Goal: Task Accomplishment & Management: Manage account settings

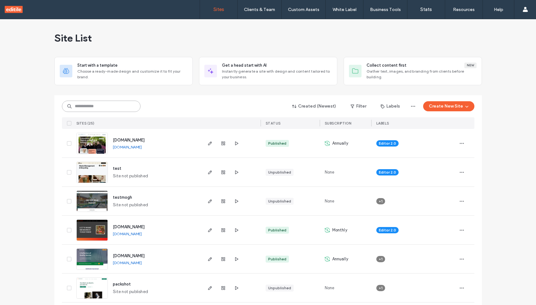
click at [103, 108] on input at bounding box center [101, 106] width 79 height 11
type input "****"
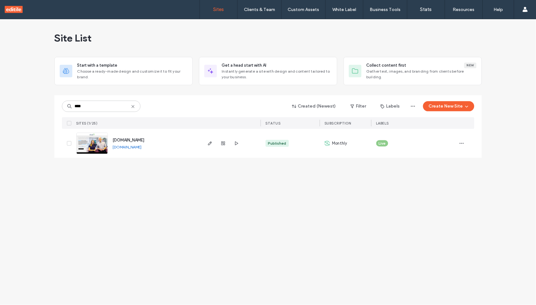
click at [94, 140] on img at bounding box center [92, 154] width 31 height 43
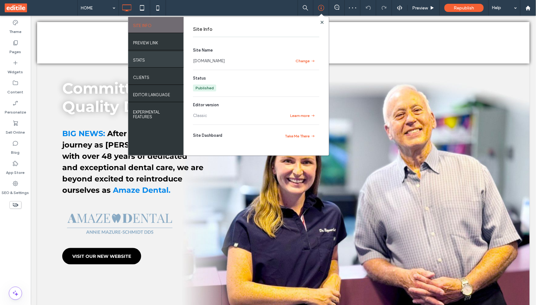
click at [164, 58] on div "STATS" at bounding box center [155, 60] width 55 height 16
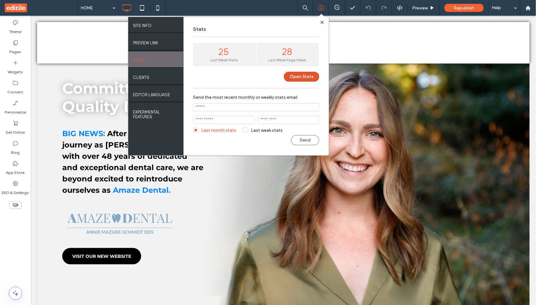
click at [297, 76] on button "Open Stats" at bounding box center [302, 77] width 36 height 10
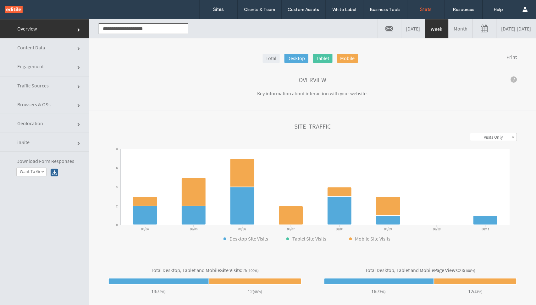
click at [502, 31] on link "[DATE] - [DATE]" at bounding box center [516, 28] width 39 height 19
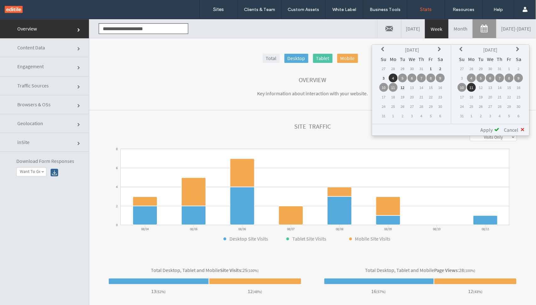
click at [431, 68] on td "1" at bounding box center [431, 68] width 9 height 9
click at [385, 48] on icon at bounding box center [384, 49] width 5 height 5
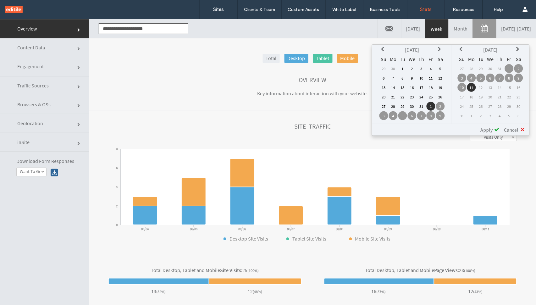
click at [400, 70] on td "1" at bounding box center [403, 68] width 9 height 9
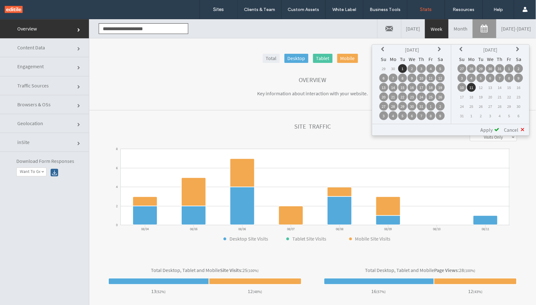
click at [487, 128] on span "Apply" at bounding box center [487, 129] width 12 height 6
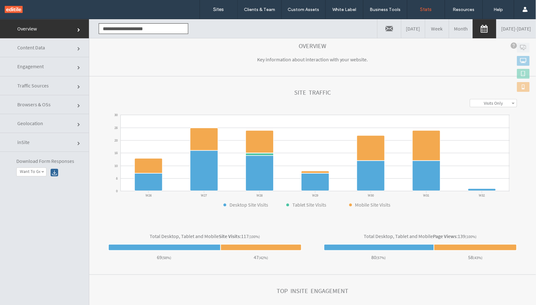
scroll to position [34, 0]
click link "Content Data"
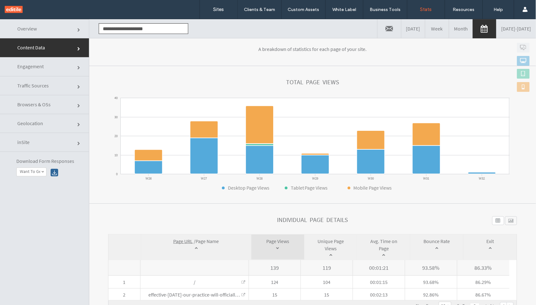
scroll to position [43, 0]
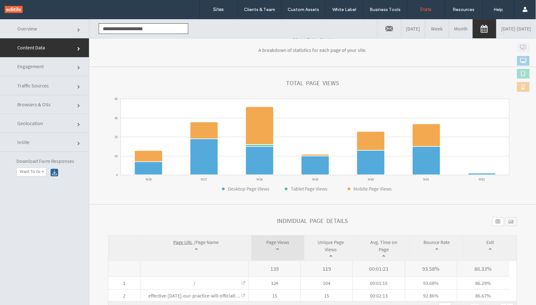
click at [497, 30] on link "07/01/2025 - 08/11/2025" at bounding box center [516, 28] width 39 height 19
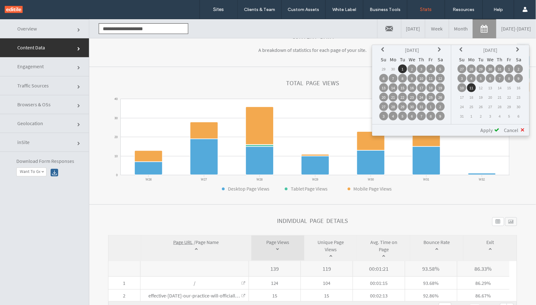
click at [406, 69] on td "1" at bounding box center [403, 68] width 9 height 9
click at [443, 76] on td "12" at bounding box center [440, 78] width 9 height 9
click at [405, 70] on td "1" at bounding box center [403, 68] width 9 height 9
click at [433, 89] on td "18" at bounding box center [431, 87] width 9 height 9
click at [406, 68] on td "1" at bounding box center [403, 68] width 9 height 9
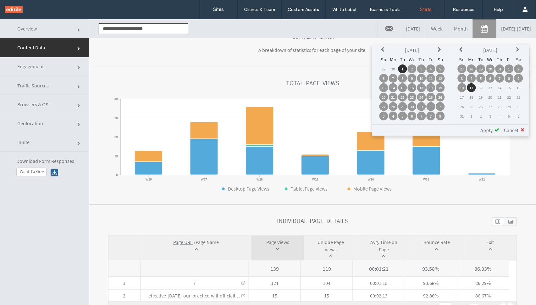
click at [490, 129] on span "Apply" at bounding box center [487, 130] width 12 height 6
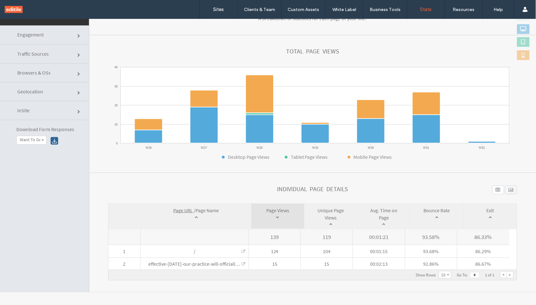
scroll to position [32, 0]
click at [215, 9] on label "Sites" at bounding box center [219, 10] width 11 height 6
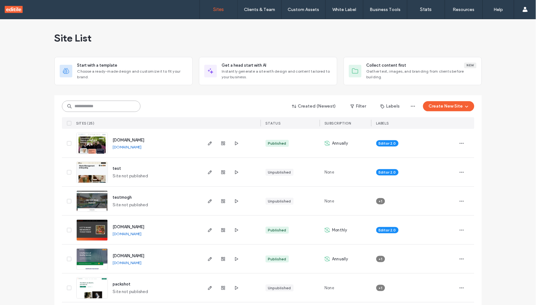
click at [111, 110] on input at bounding box center [101, 106] width 79 height 11
type input "****"
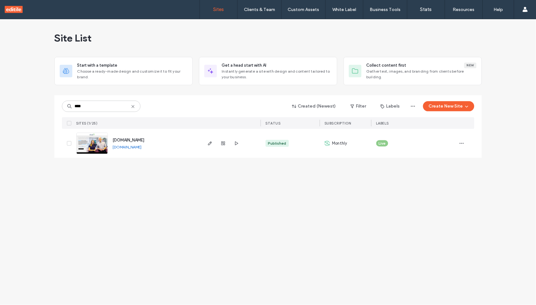
click at [100, 145] on img at bounding box center [92, 154] width 31 height 43
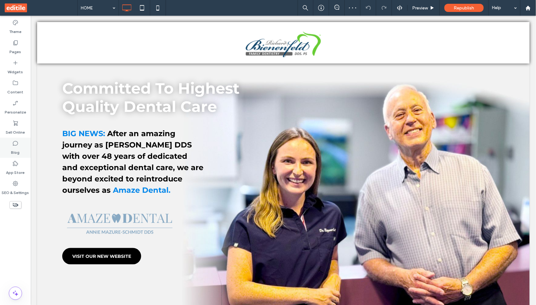
click at [16, 142] on icon at bounding box center [15, 143] width 6 height 6
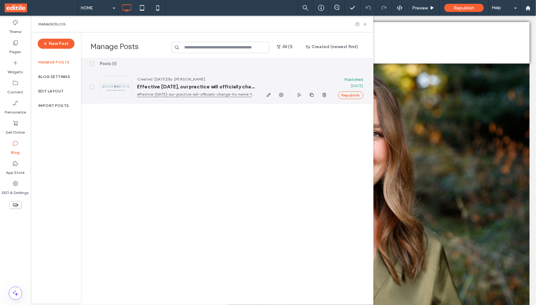
click at [169, 84] on span "Effective June 1st, 2025, our practice will officially change its name from Ric…" at bounding box center [196, 87] width 118 height 6
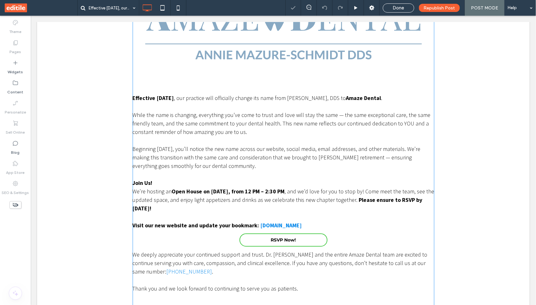
scroll to position [310, 0]
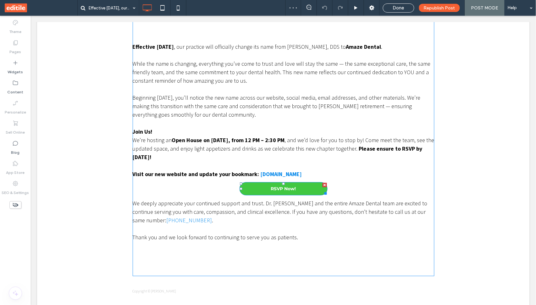
click at [323, 183] on div at bounding box center [324, 185] width 4 height 4
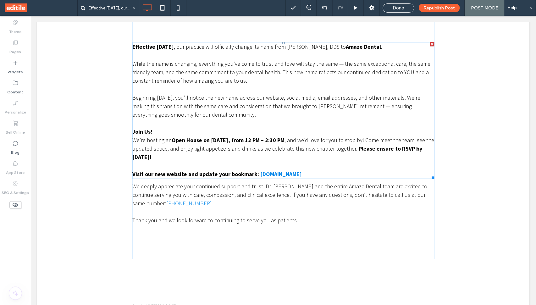
scroll to position [271, 0]
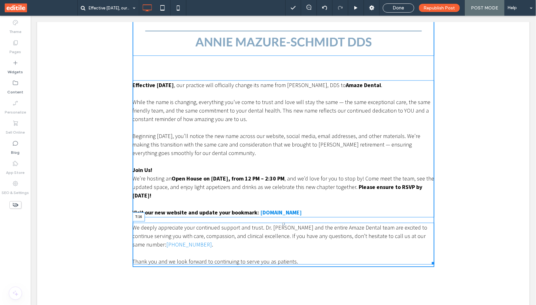
click at [283, 223] on div at bounding box center [283, 224] width 3 height 3
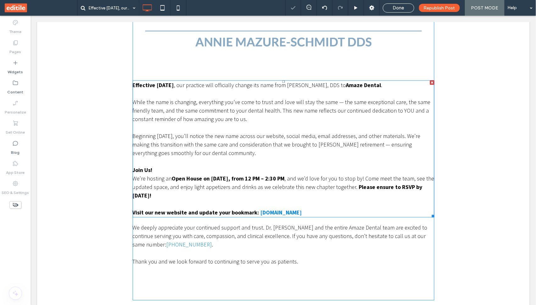
click at [272, 146] on p "Beginning June 1st, you’ll notice the new name across our website, social media…" at bounding box center [283, 144] width 302 height 25
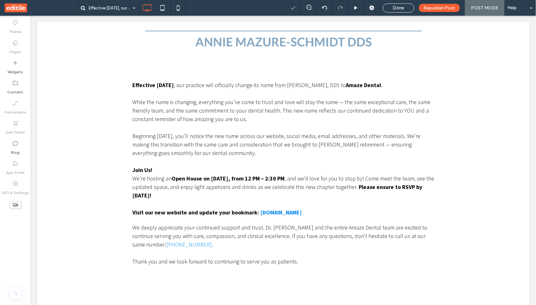
click at [272, 146] on p "Beginning June 1st, you’ll notice the new name across our website, social media…" at bounding box center [283, 144] width 302 height 25
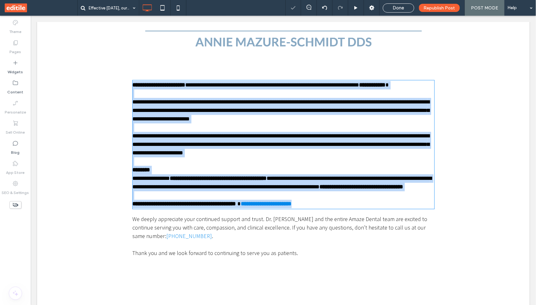
click at [272, 146] on p "**********" at bounding box center [283, 144] width 302 height 25
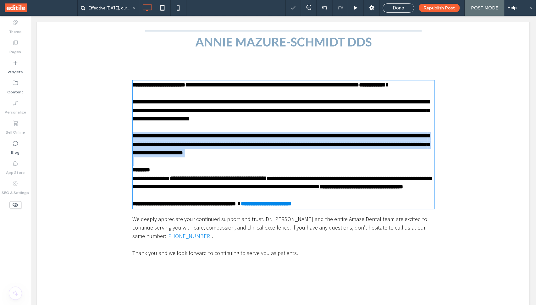
click at [272, 146] on p "**********" at bounding box center [283, 144] width 302 height 25
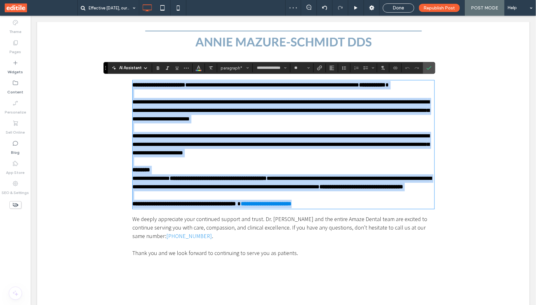
scroll to position [0, 0]
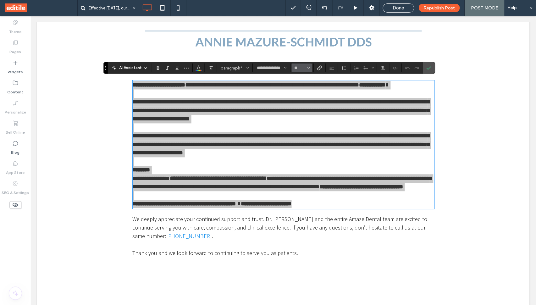
click at [309, 70] on span "Size" at bounding box center [309, 68] width 3 height 8
click at [303, 129] on label "24" at bounding box center [302, 124] width 20 height 9
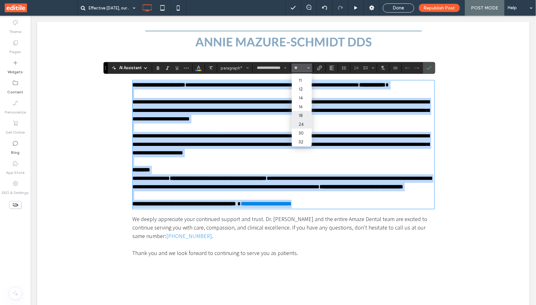
type input "**"
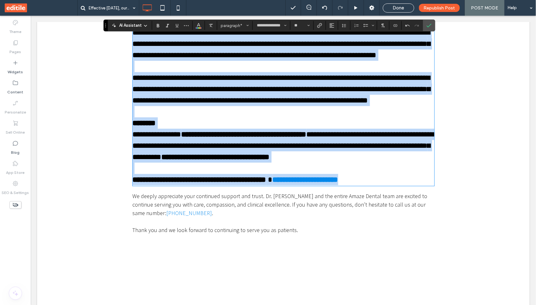
scroll to position [445, 0]
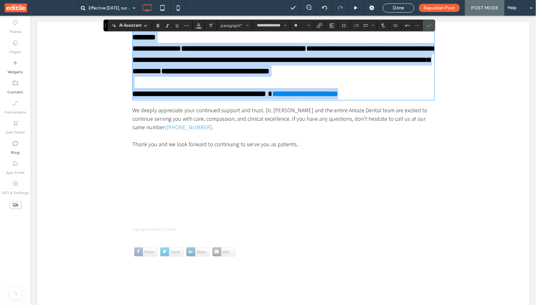
click at [286, 131] on p "We deeply appreciate your continued support and trust. Dr. Annie and the entire…" at bounding box center [283, 118] width 302 height 25
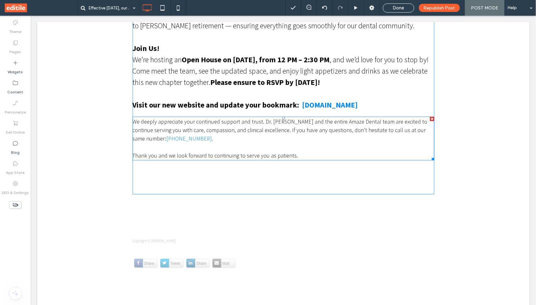
click at [286, 141] on p "We deeply appreciate your continued support and trust. Dr. Annie and the entire…" at bounding box center [283, 129] width 302 height 25
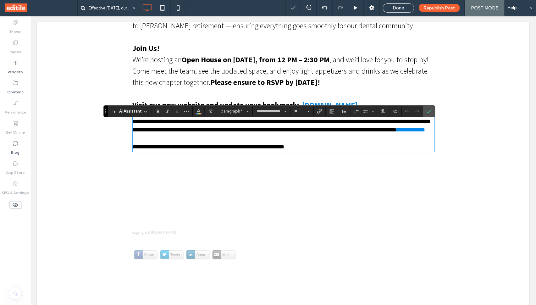
click at [286, 134] on p "**********" at bounding box center [283, 125] width 302 height 17
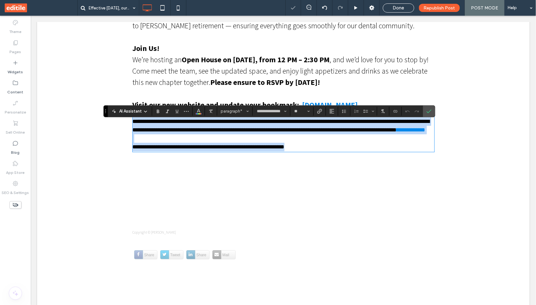
scroll to position [274, 0]
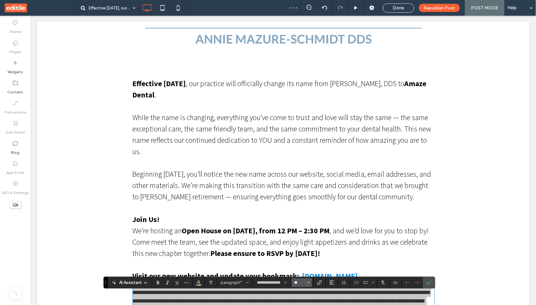
click at [305, 280] on input "**" at bounding box center [300, 282] width 12 height 5
click at [301, 265] on label "24" at bounding box center [302, 262] width 20 height 9
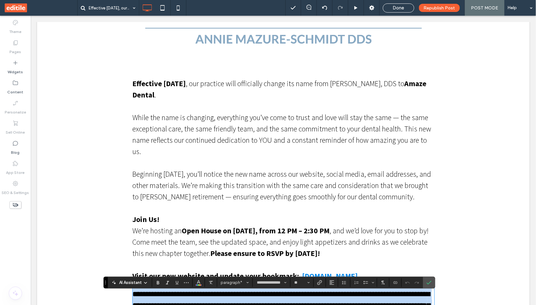
type input "**"
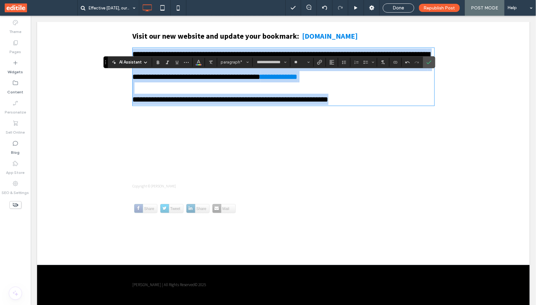
scroll to position [516, 0]
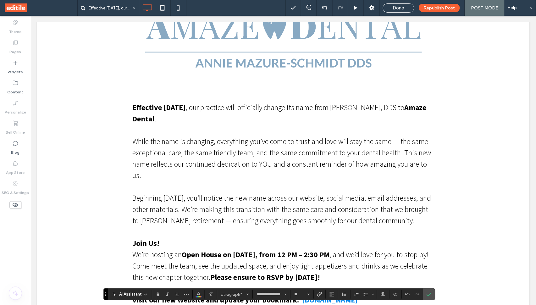
scroll to position [248, 0]
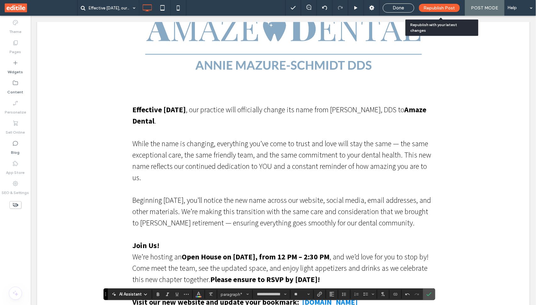
click at [432, 10] on span "Republish Post" at bounding box center [439, 7] width 31 height 5
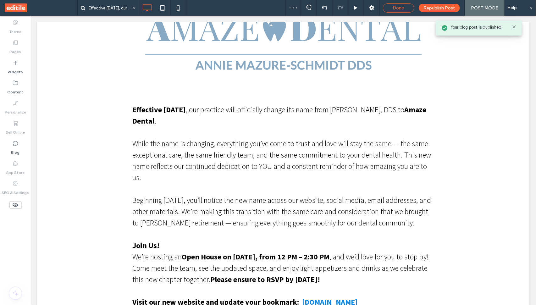
click at [405, 6] on span "Done" at bounding box center [398, 8] width 11 height 6
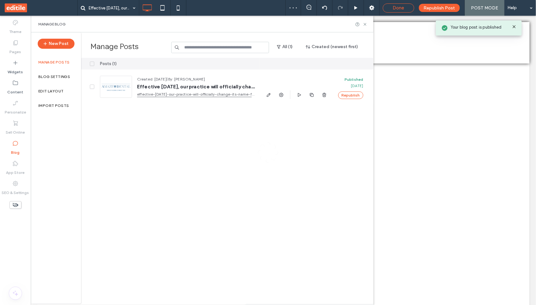
scroll to position [0, 0]
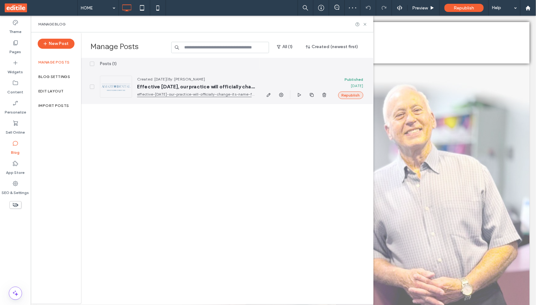
click at [350, 94] on button "Republish" at bounding box center [351, 96] width 25 height 8
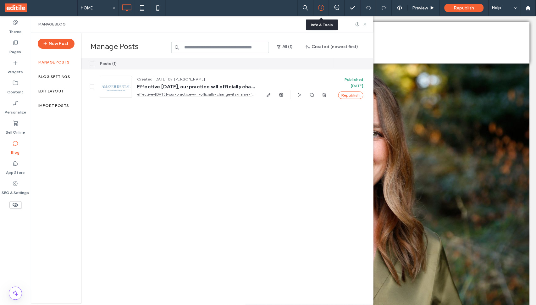
click at [328, 9] on div at bounding box center [321, 8] width 15 height 6
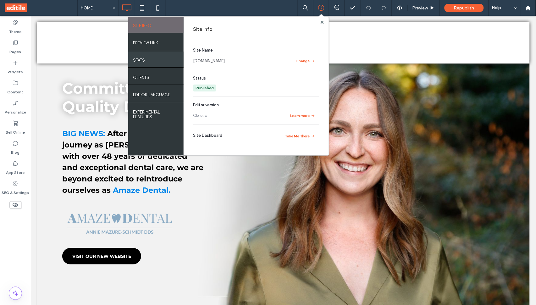
click at [146, 58] on div "STATS" at bounding box center [155, 60] width 55 height 16
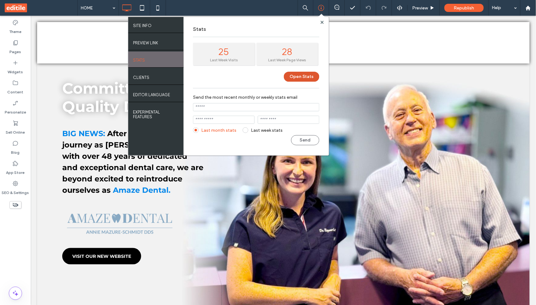
click at [295, 76] on button "Open Stats" at bounding box center [302, 77] width 36 height 10
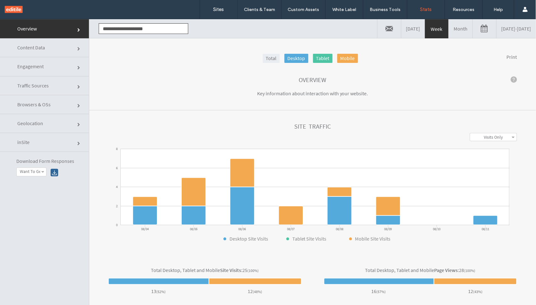
click at [513, 31] on link "[DATE] - [DATE]" at bounding box center [516, 28] width 39 height 19
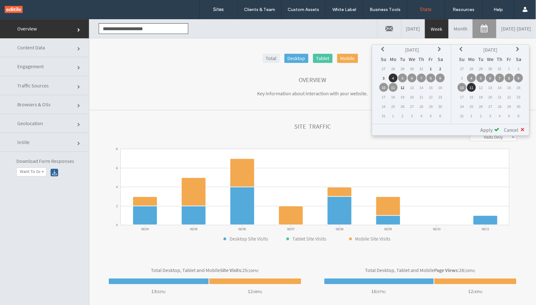
click at [382, 49] on icon at bounding box center [384, 49] width 5 height 5
click at [384, 77] on td "1" at bounding box center [384, 77] width 9 height 9
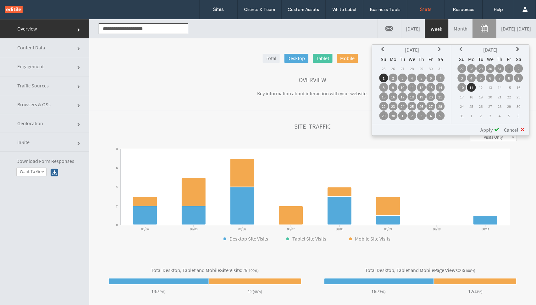
click at [487, 127] on span "Apply" at bounding box center [487, 129] width 12 height 6
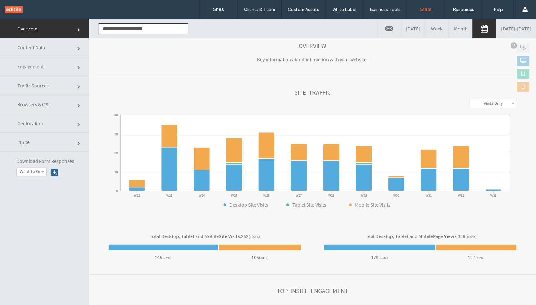
scroll to position [34, 0]
click at [77, 47] on span "Content Data" at bounding box center [79, 49] width 4 height 4
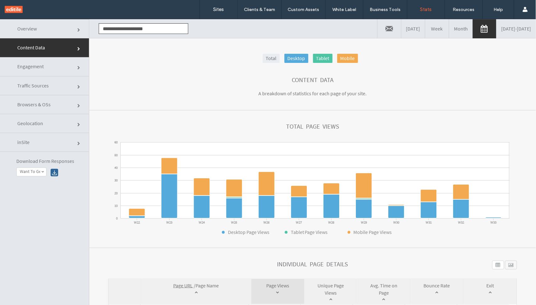
scroll to position [0, 0]
click at [507, 32] on link "[DATE] - [DATE]" at bounding box center [516, 28] width 39 height 19
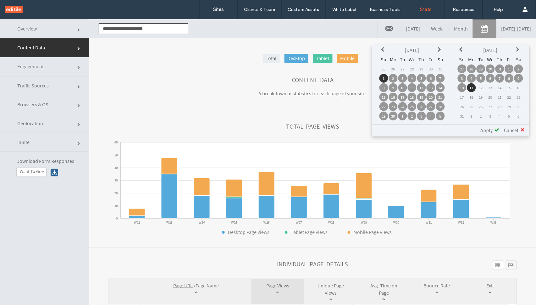
click at [463, 47] on icon at bounding box center [462, 49] width 5 height 5
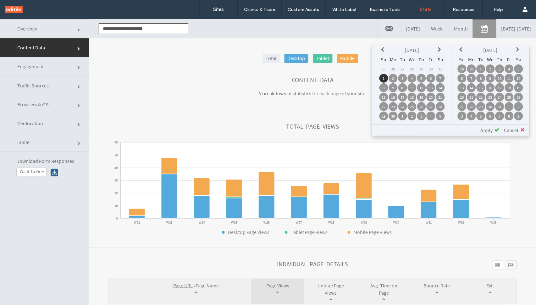
click at [463, 47] on icon at bounding box center [462, 49] width 5 height 5
click at [473, 116] on td "30" at bounding box center [472, 115] width 9 height 9
click at [490, 130] on span "Apply" at bounding box center [487, 130] width 12 height 6
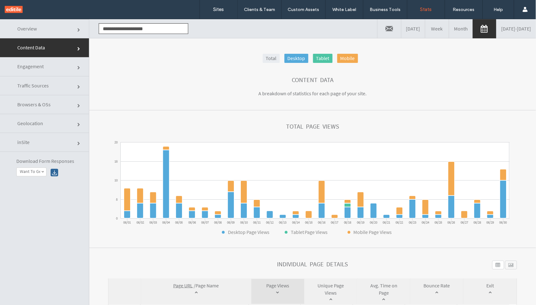
click at [504, 23] on link "[DATE] - [DATE]" at bounding box center [516, 28] width 39 height 19
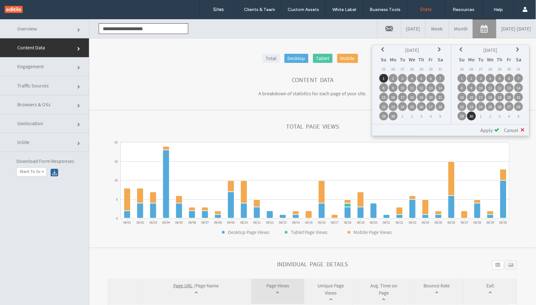
click at [402, 116] on td "1" at bounding box center [403, 115] width 9 height 9
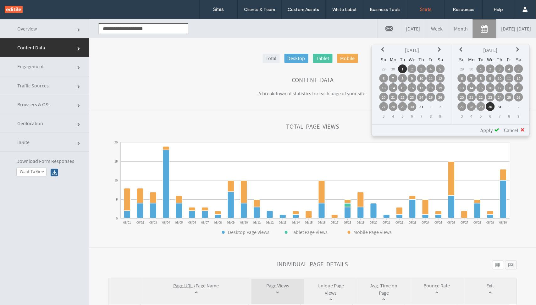
click at [521, 49] on icon at bounding box center [519, 49] width 5 height 5
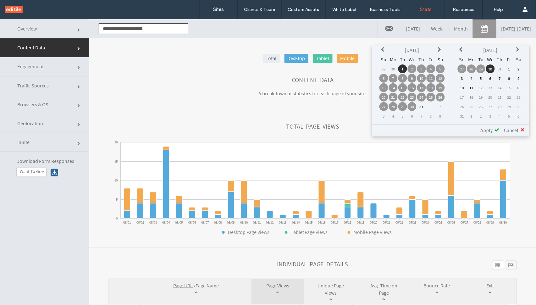
click at [461, 48] on icon at bounding box center [462, 49] width 5 height 5
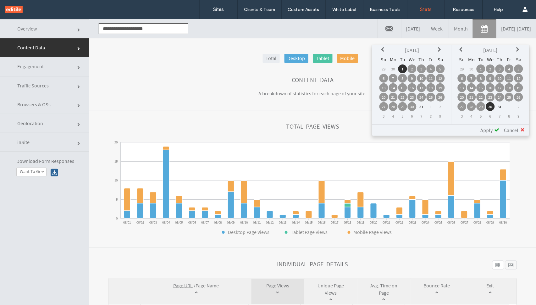
click at [498, 107] on td "31" at bounding box center [500, 106] width 9 height 9
click at [492, 129] on span "Apply" at bounding box center [487, 130] width 12 height 6
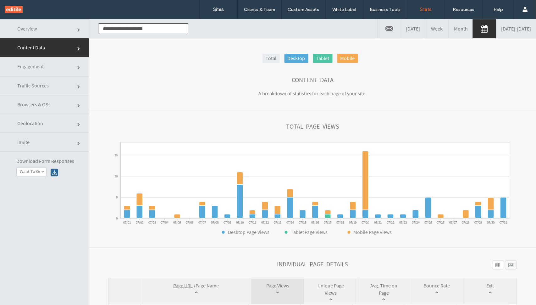
click at [508, 30] on link "[DATE] - [DATE]" at bounding box center [516, 28] width 39 height 19
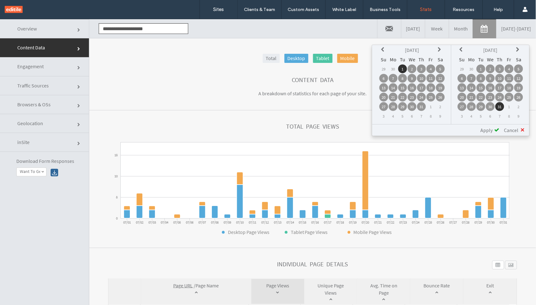
click at [438, 48] on th at bounding box center [440, 49] width 9 height 9
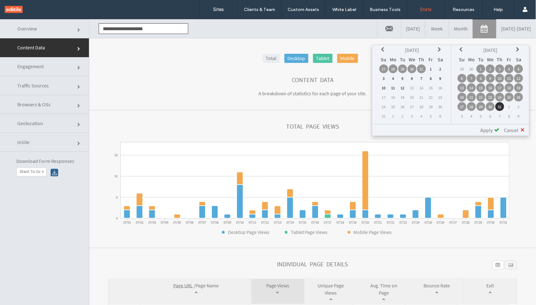
click at [430, 66] on td "1" at bounding box center [431, 68] width 9 height 9
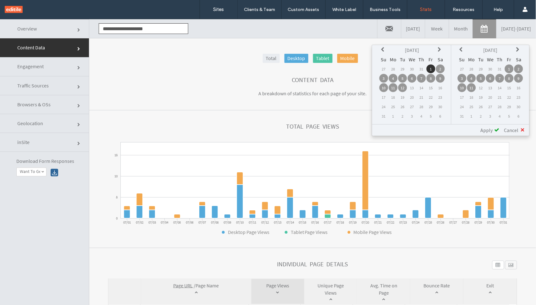
click at [473, 87] on td "11" at bounding box center [472, 87] width 9 height 9
click at [485, 129] on span "Apply" at bounding box center [487, 130] width 12 height 6
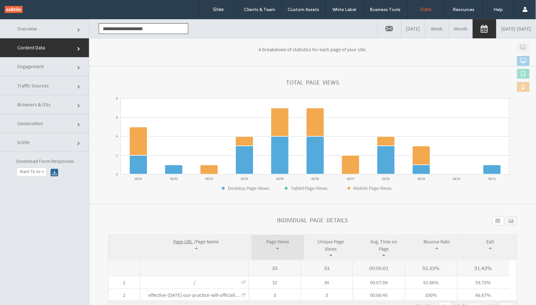
scroll to position [43, 0]
